Goal: Task Accomplishment & Management: Use online tool/utility

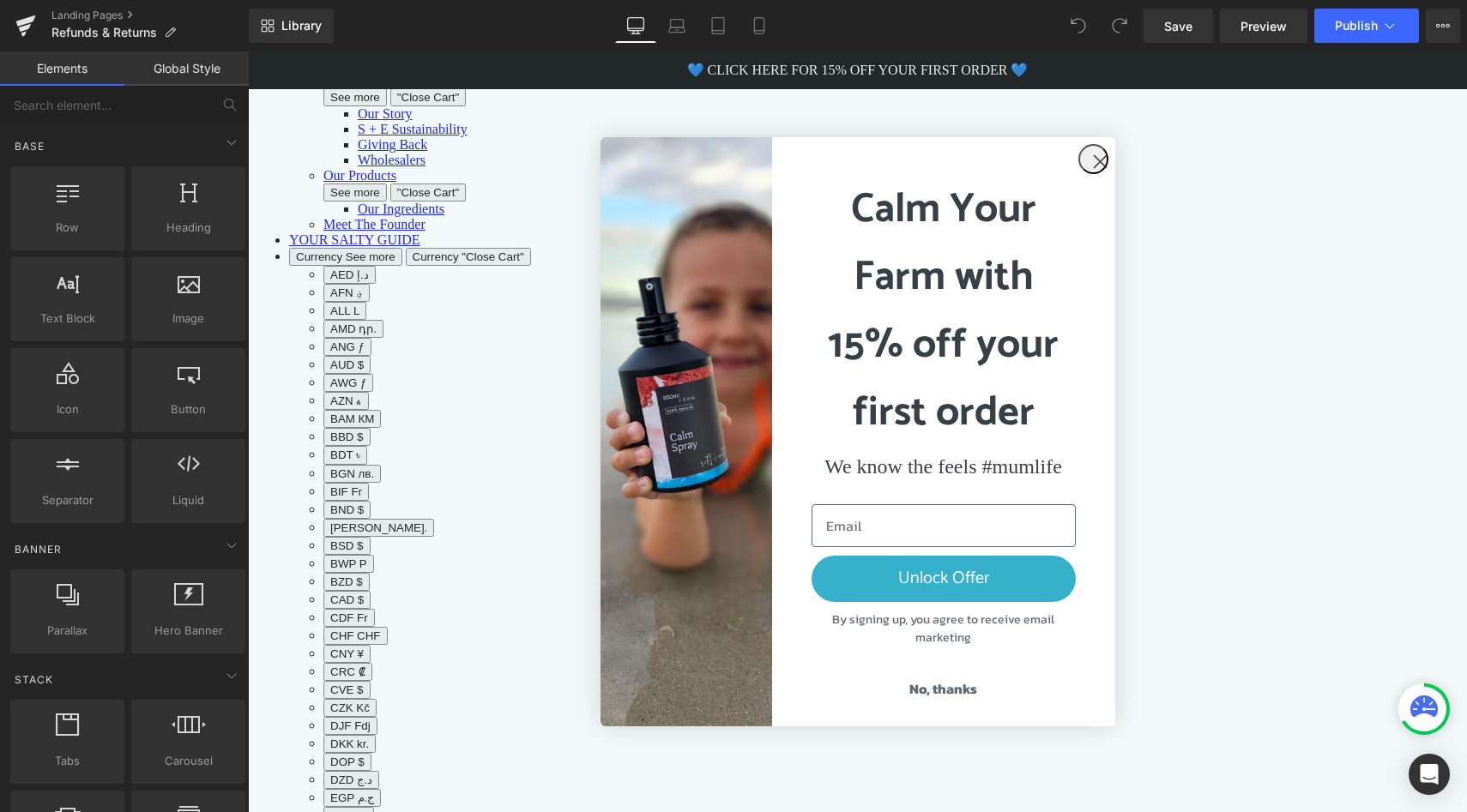
scroll to position [355, 0]
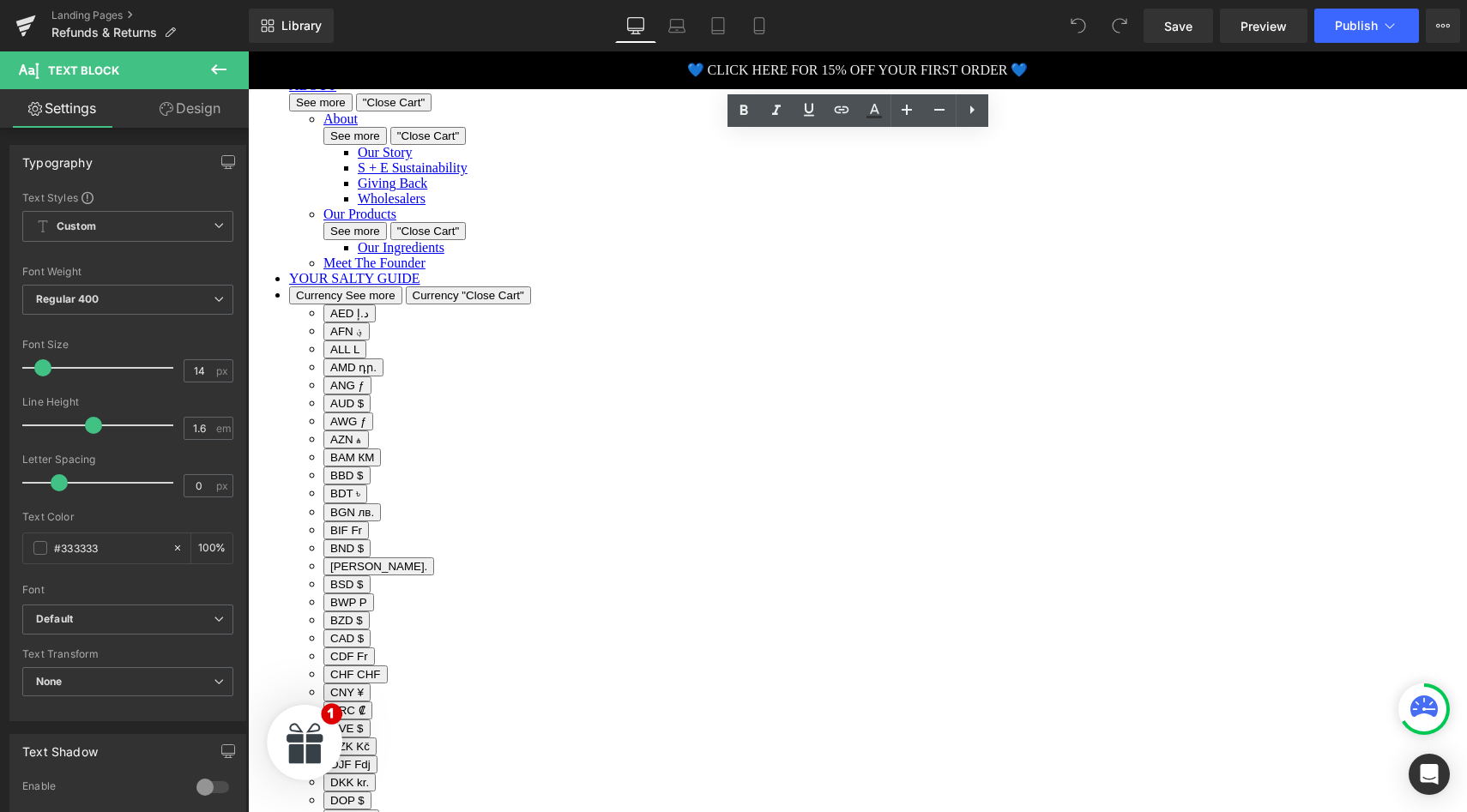
scroll to position [0, 0]
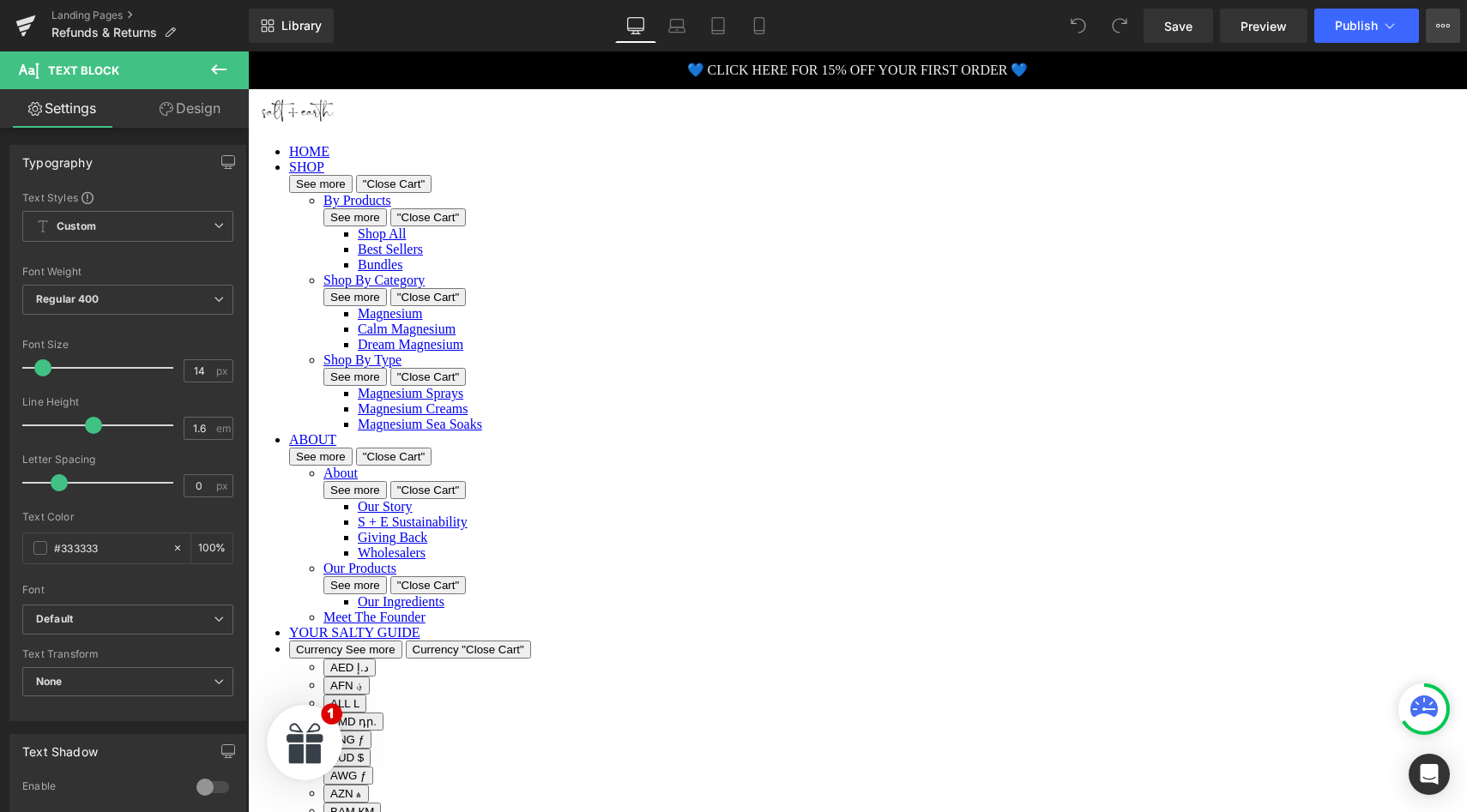
click at [1439, 29] on icon at bounding box center [1443, 26] width 13 height 13
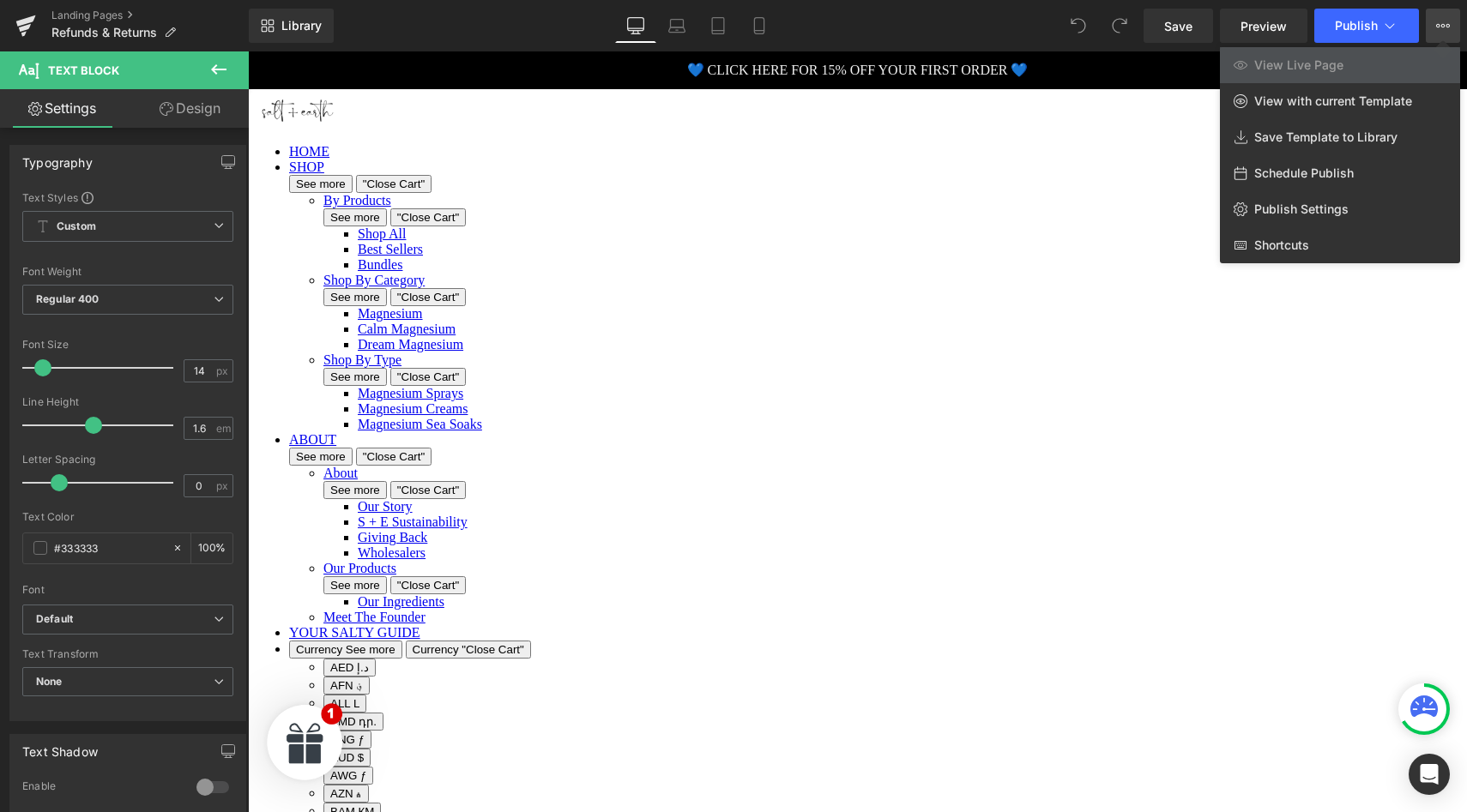
click at [1439, 29] on icon at bounding box center [1443, 26] width 13 height 13
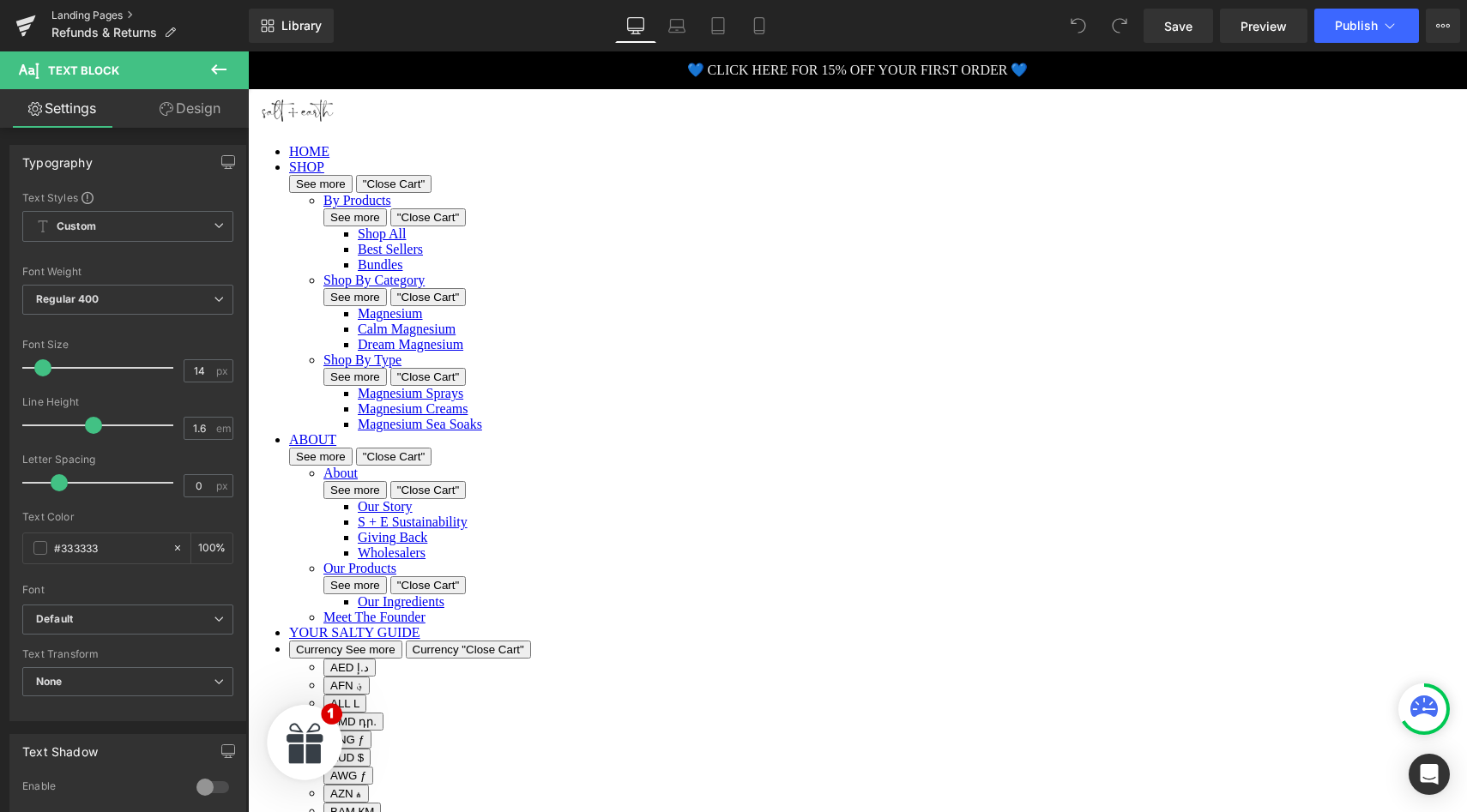
click at [74, 12] on link "Landing Pages" at bounding box center [149, 15] width 197 height 13
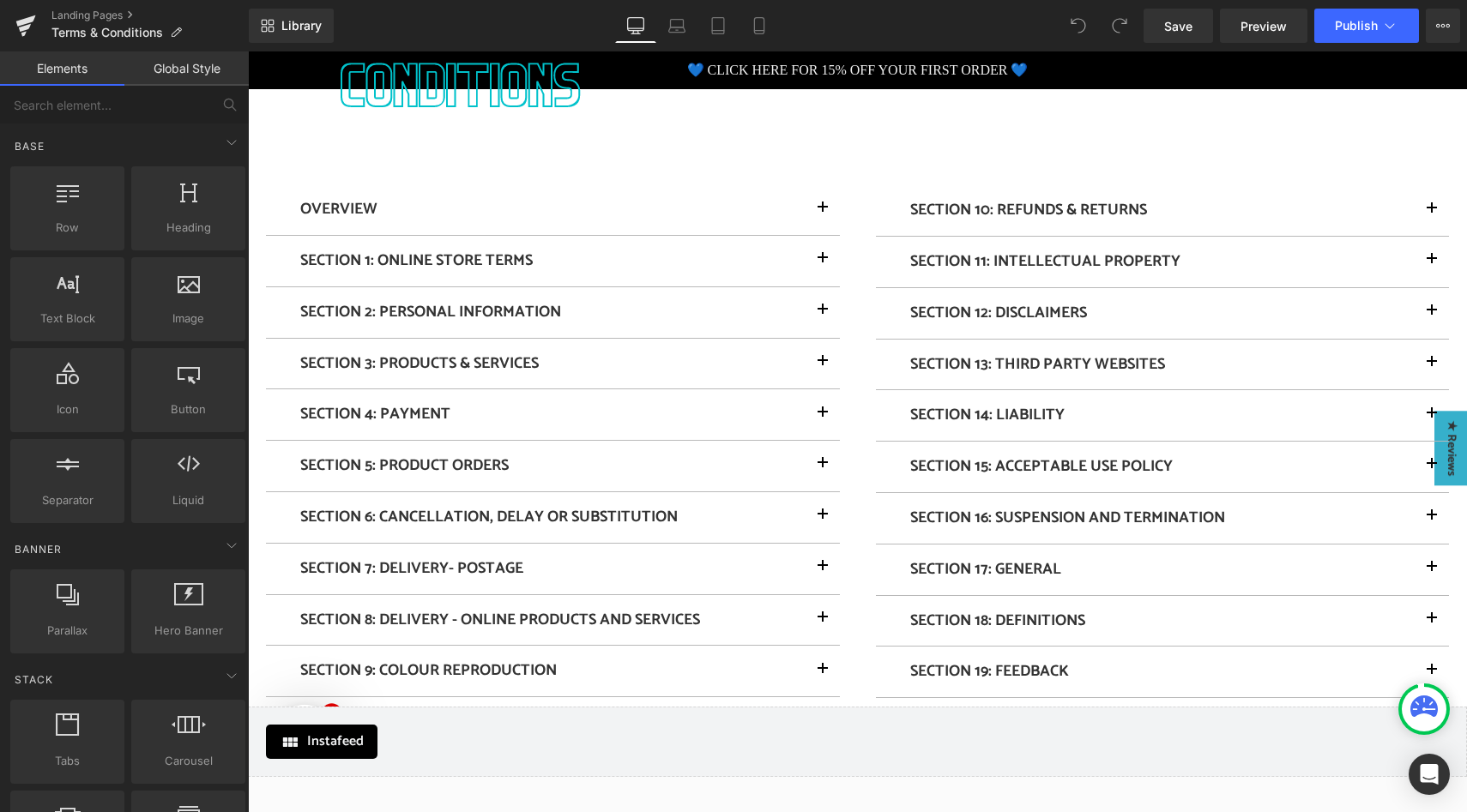
scroll to position [267, 0]
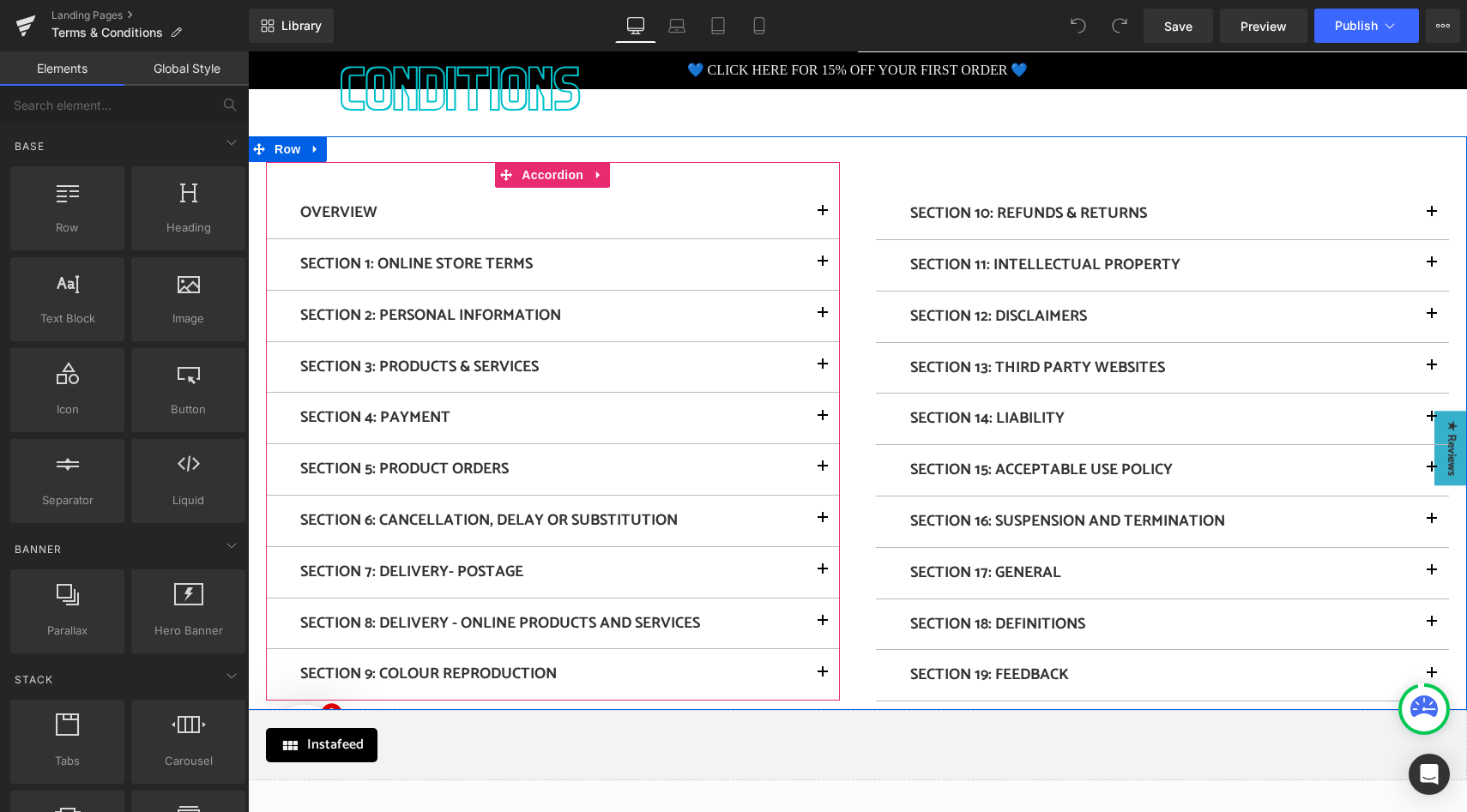
click at [819, 259] on button "button" at bounding box center [823, 264] width 34 height 50
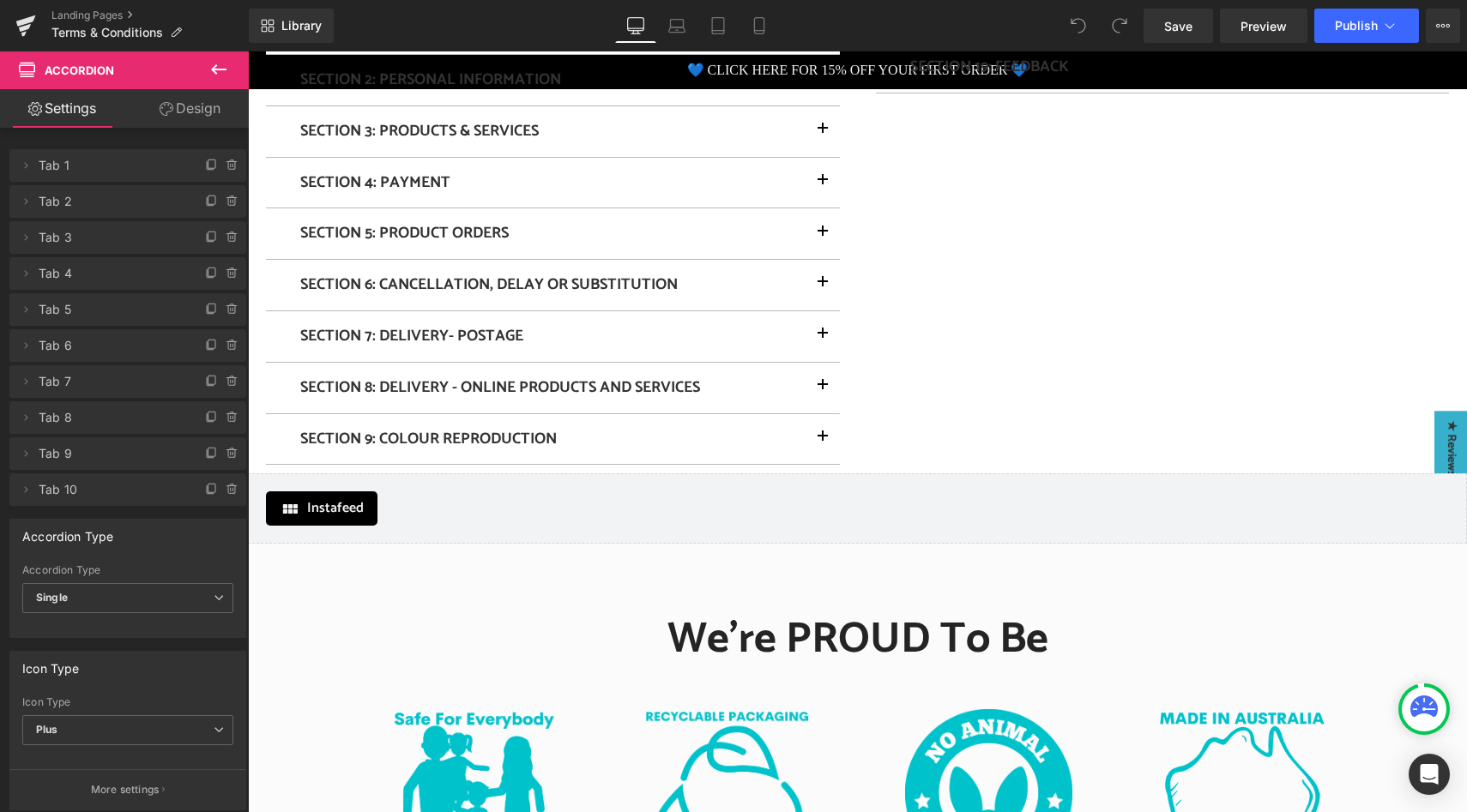
scroll to position [680, 0]
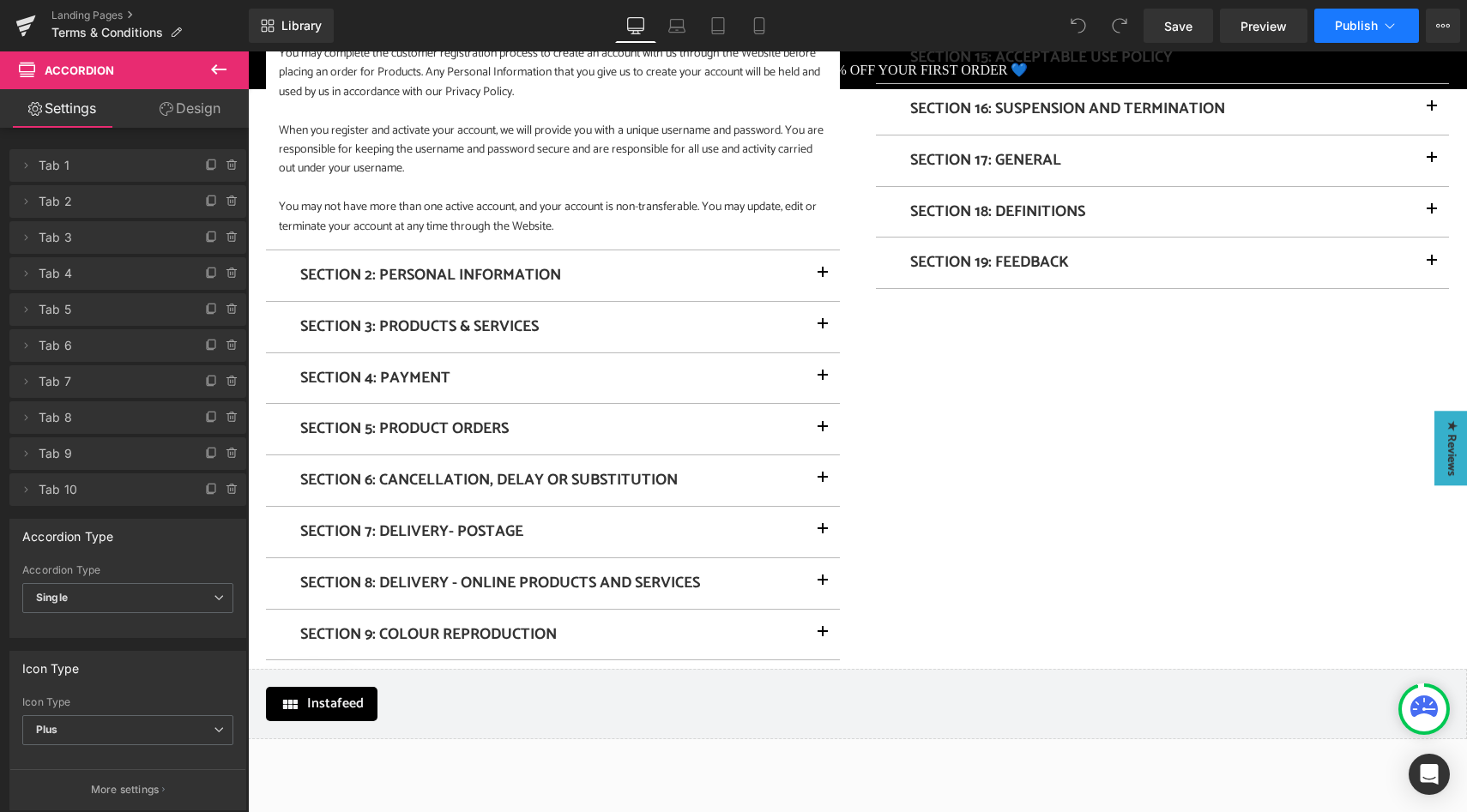
click at [1389, 31] on icon at bounding box center [1390, 26] width 17 height 17
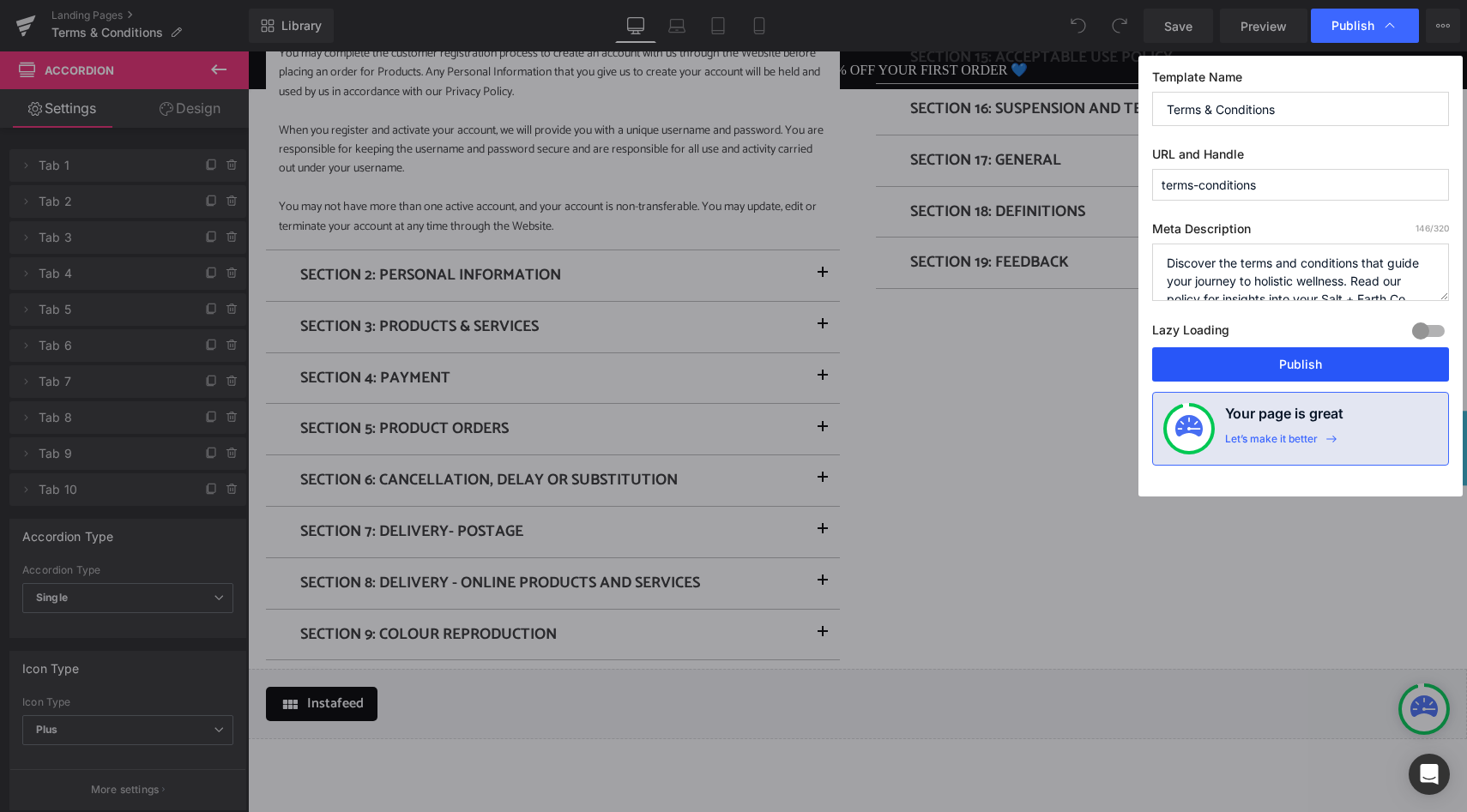
click at [1307, 369] on button "Publish" at bounding box center [1301, 364] width 297 height 34
